Goal: Task Accomplishment & Management: Complete application form

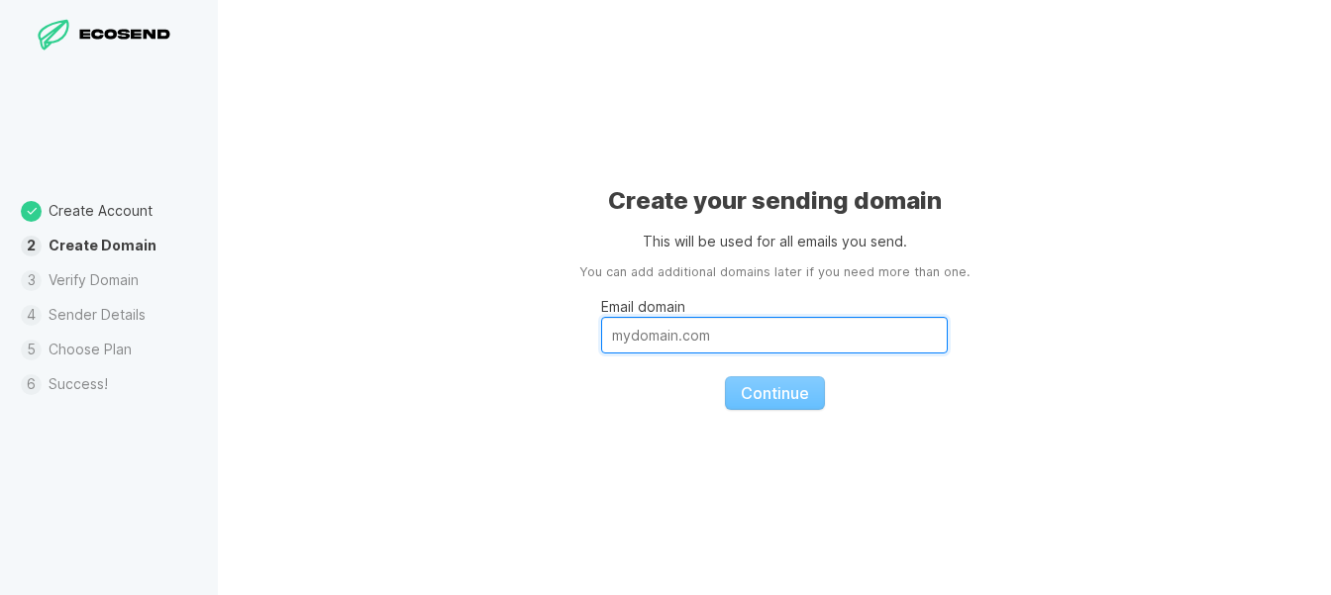
click at [706, 347] on input "Email domain" at bounding box center [774, 335] width 347 height 37
type input "m"
type input "s"
type input "n"
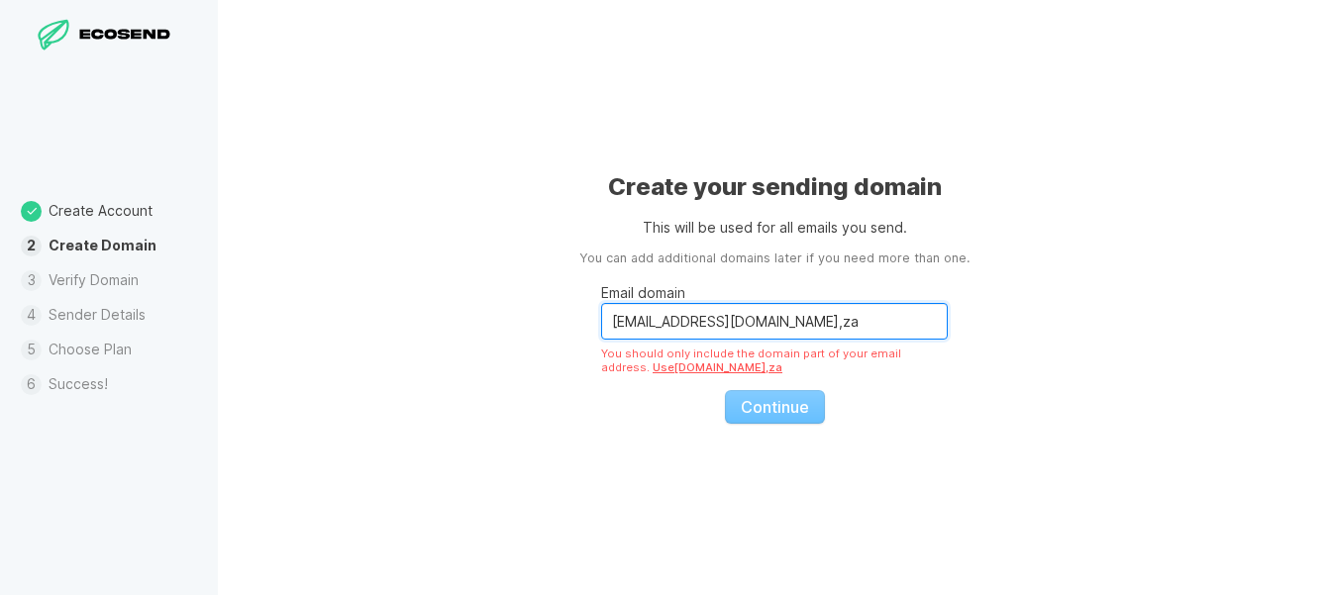
click at [786, 323] on input "[EMAIL_ADDRESS][DOMAIN_NAME],za" at bounding box center [774, 321] width 347 height 37
drag, startPoint x: 687, startPoint y: 320, endPoint x: 490, endPoint y: 326, distance: 197.2
click at [601, 326] on input "[EMAIL_ADDRESS][DOMAIN_NAME]" at bounding box center [774, 321] width 347 height 37
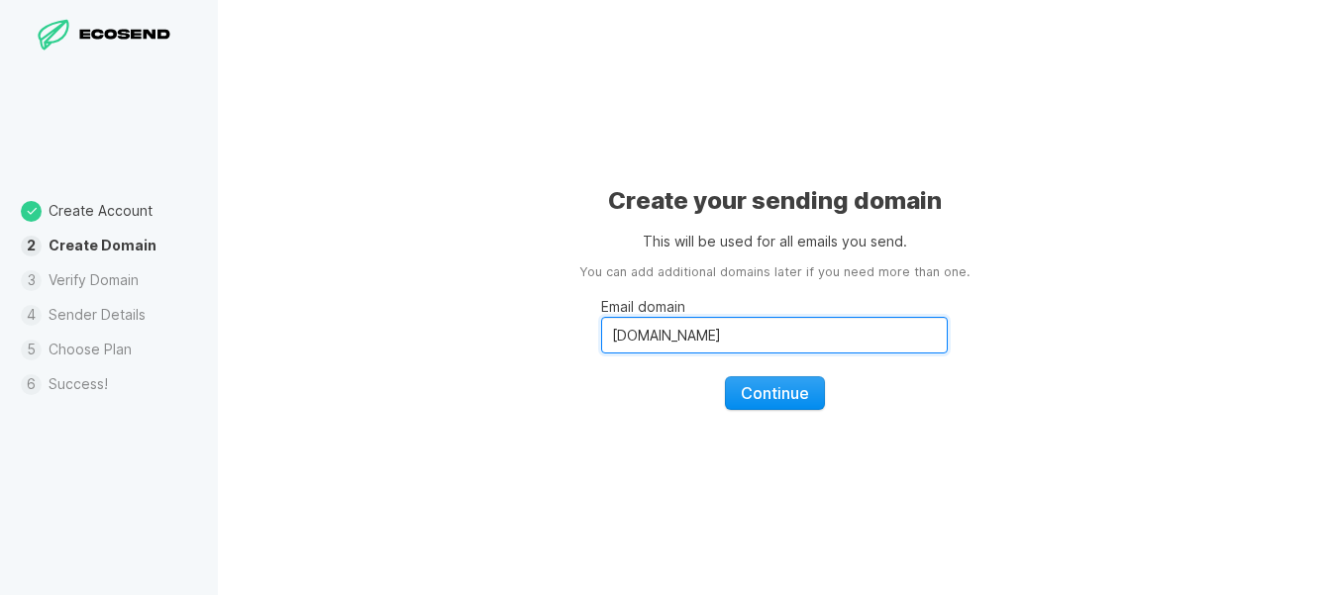
type input "[DOMAIN_NAME]"
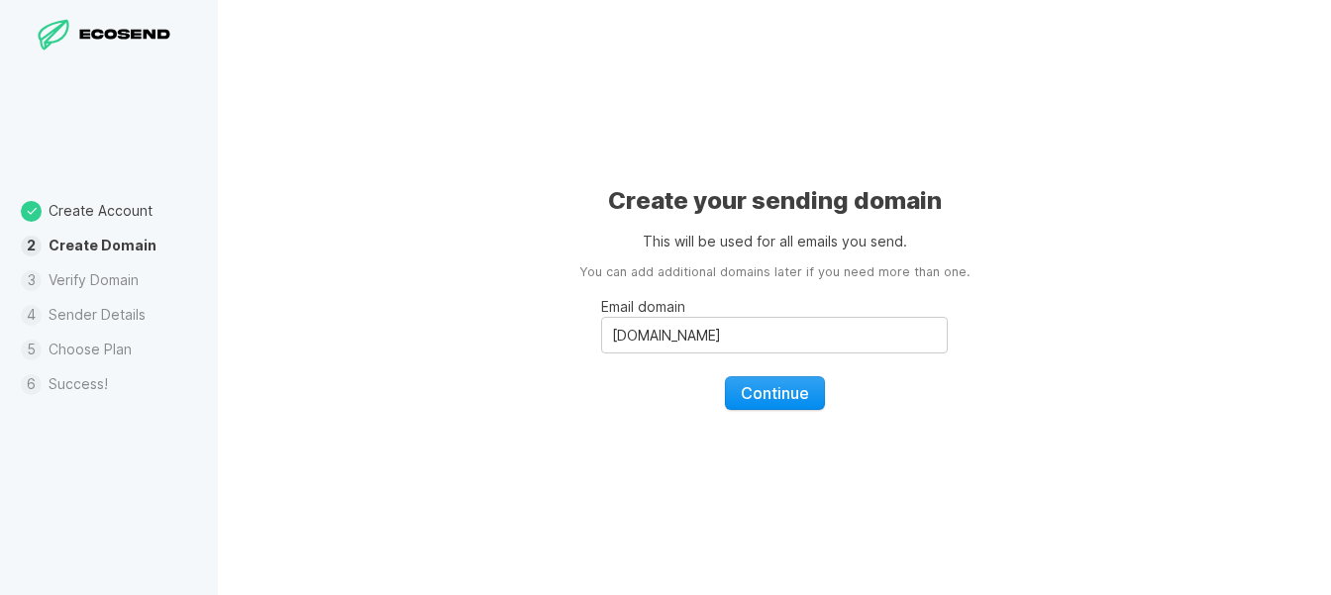
click at [778, 398] on span "Continue" at bounding box center [775, 393] width 68 height 20
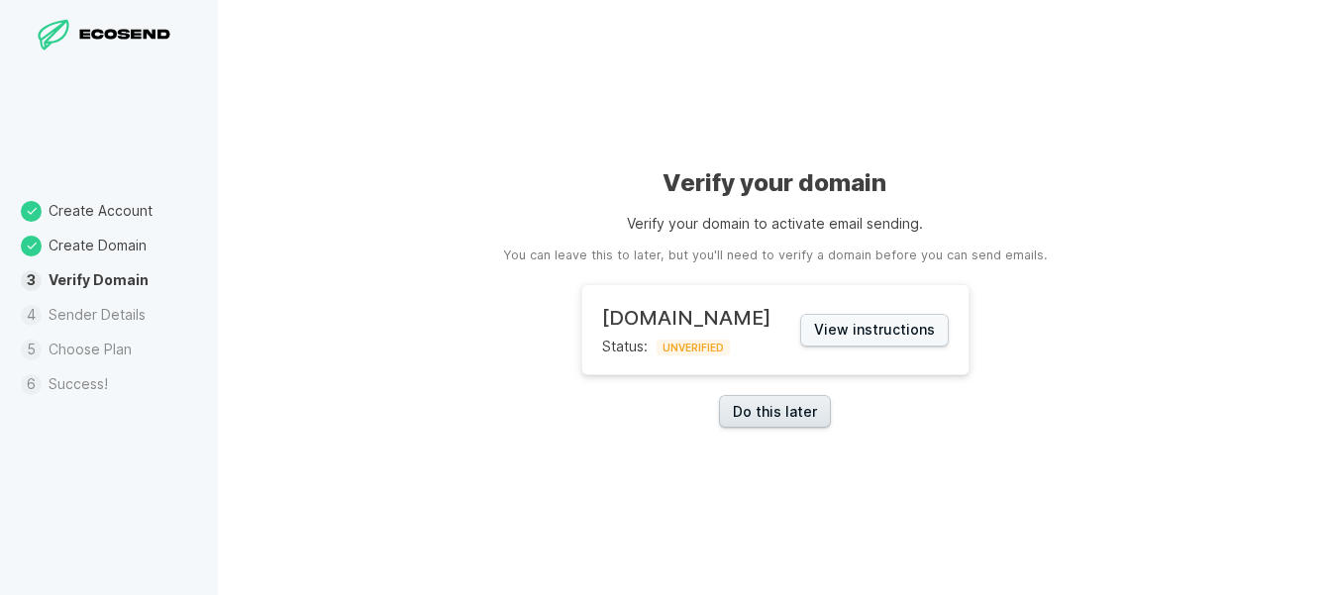
click at [762, 423] on link "Do this later" at bounding box center [775, 411] width 112 height 33
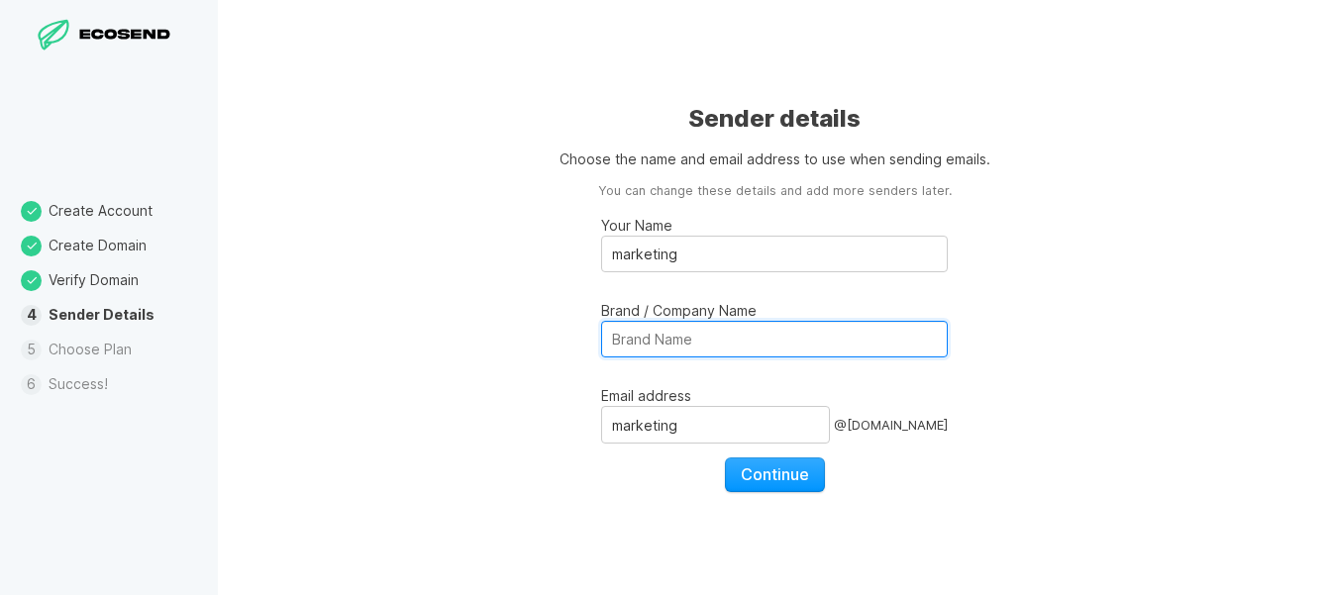
click at [655, 340] on input "Brand / Company Name" at bounding box center [774, 339] width 347 height 37
click at [654, 346] on input "Threepeaks" at bounding box center [774, 339] width 347 height 37
type input "Three Peaks"
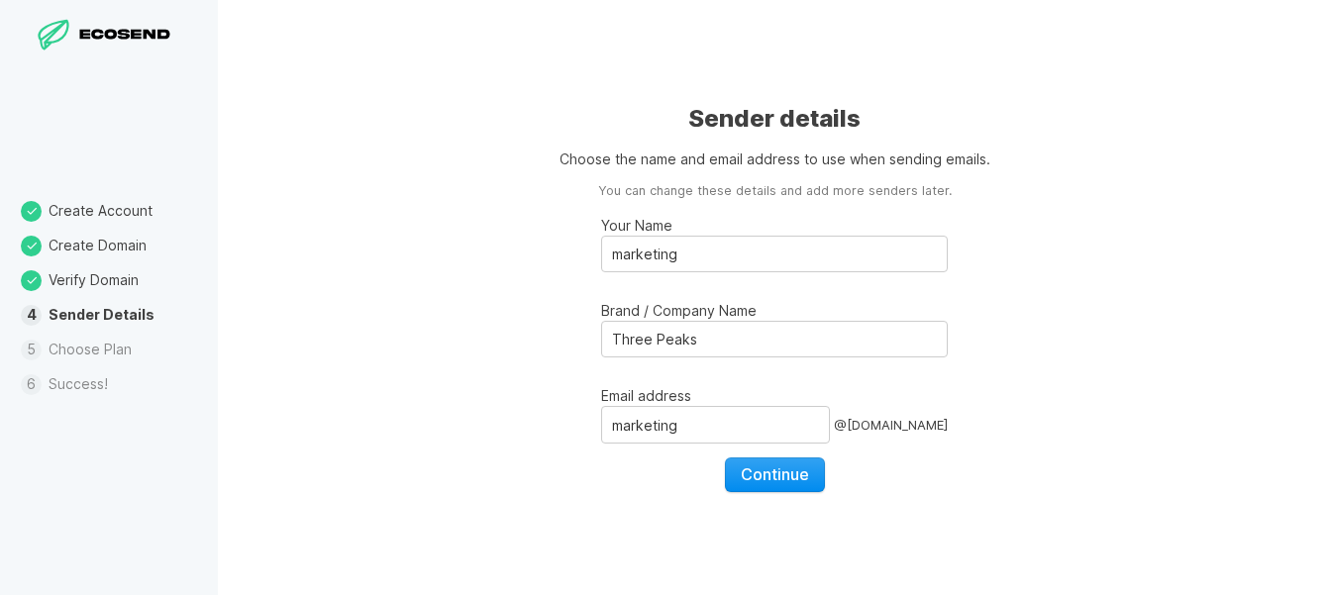
click at [785, 475] on span "Continue" at bounding box center [775, 475] width 68 height 20
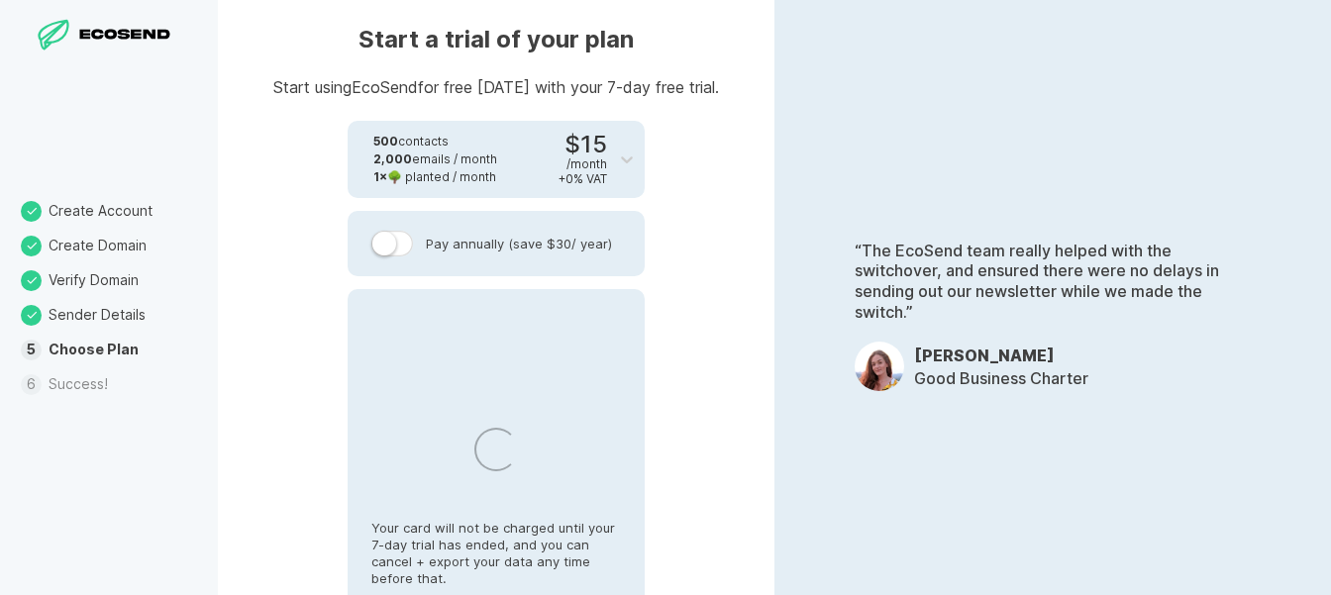
select select "ZA"
